Goal: Task Accomplishment & Management: Manage account settings

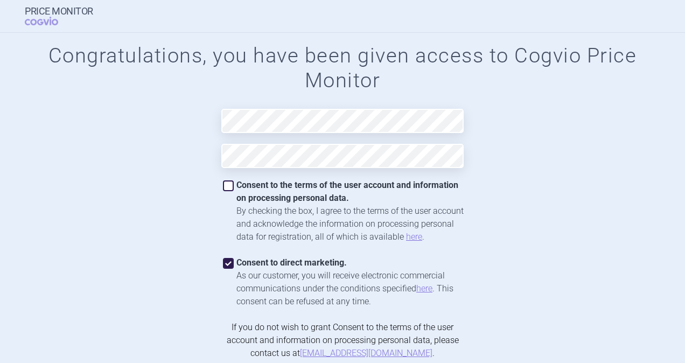
click at [66, 264] on form "Congratulations, you have been given access to Cogvio Price Monitor Consent to …" at bounding box center [343, 224] width 642 height 361
click at [226, 186] on span at bounding box center [228, 185] width 11 height 11
checkbox input "true"
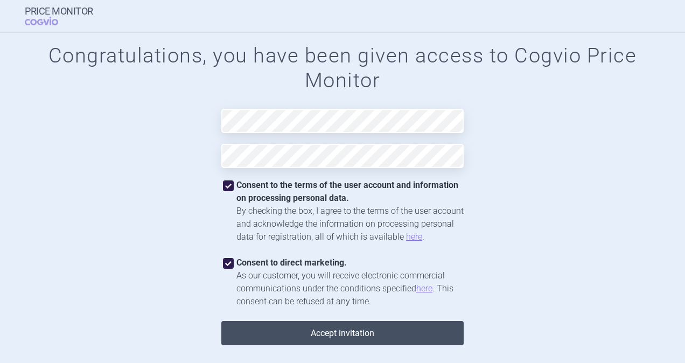
click at [358, 330] on button "Accept invitation" at bounding box center [342, 333] width 242 height 24
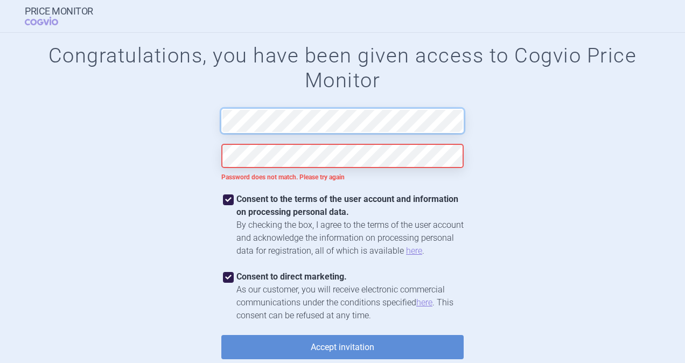
click at [138, 116] on form "Congratulations, you have been given access to Cogvio Price Monitor Password do…" at bounding box center [343, 206] width 642 height 324
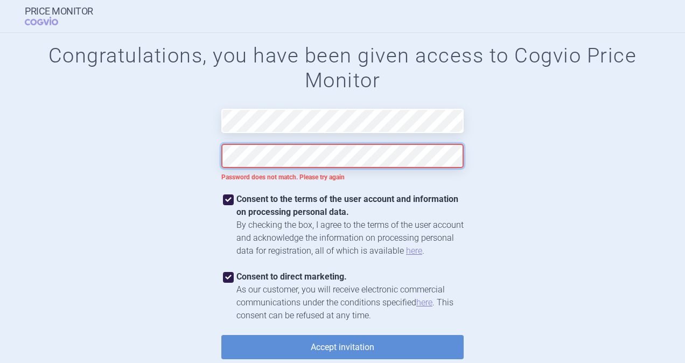
click at [194, 148] on form "Congratulations, you have been given access to Cogvio Price Monitor Password do…" at bounding box center [343, 206] width 642 height 324
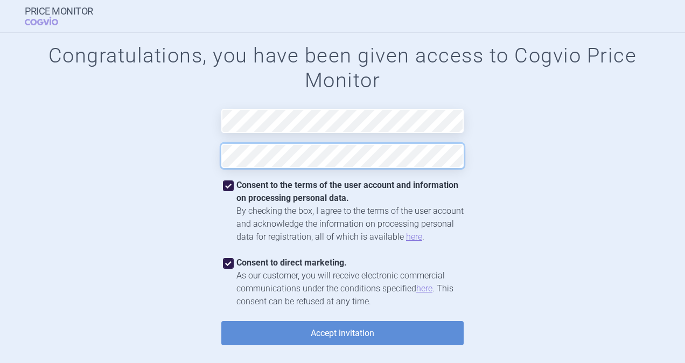
click at [221, 321] on button "Accept invitation" at bounding box center [342, 333] width 242 height 24
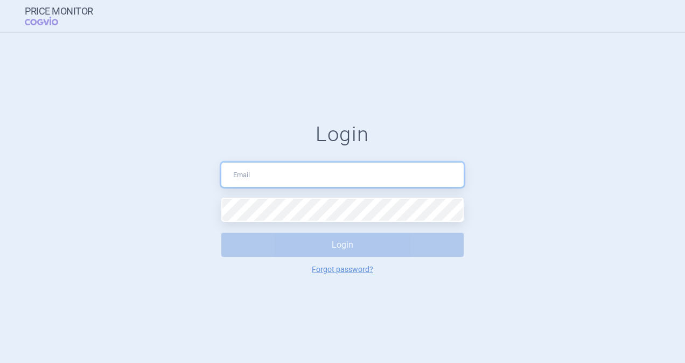
click at [275, 174] on input "text" at bounding box center [342, 175] width 242 height 24
type input "[PERSON_NAME][EMAIL_ADDRESS][PERSON_NAME][DOMAIN_NAME]"
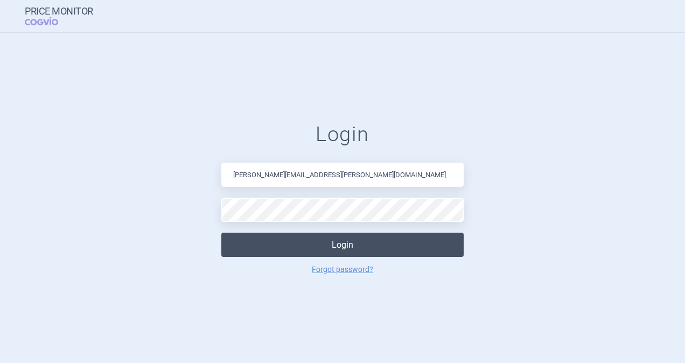
click at [317, 238] on button "Login" at bounding box center [342, 245] width 242 height 24
